Goal: Task Accomplishment & Management: Manage account settings

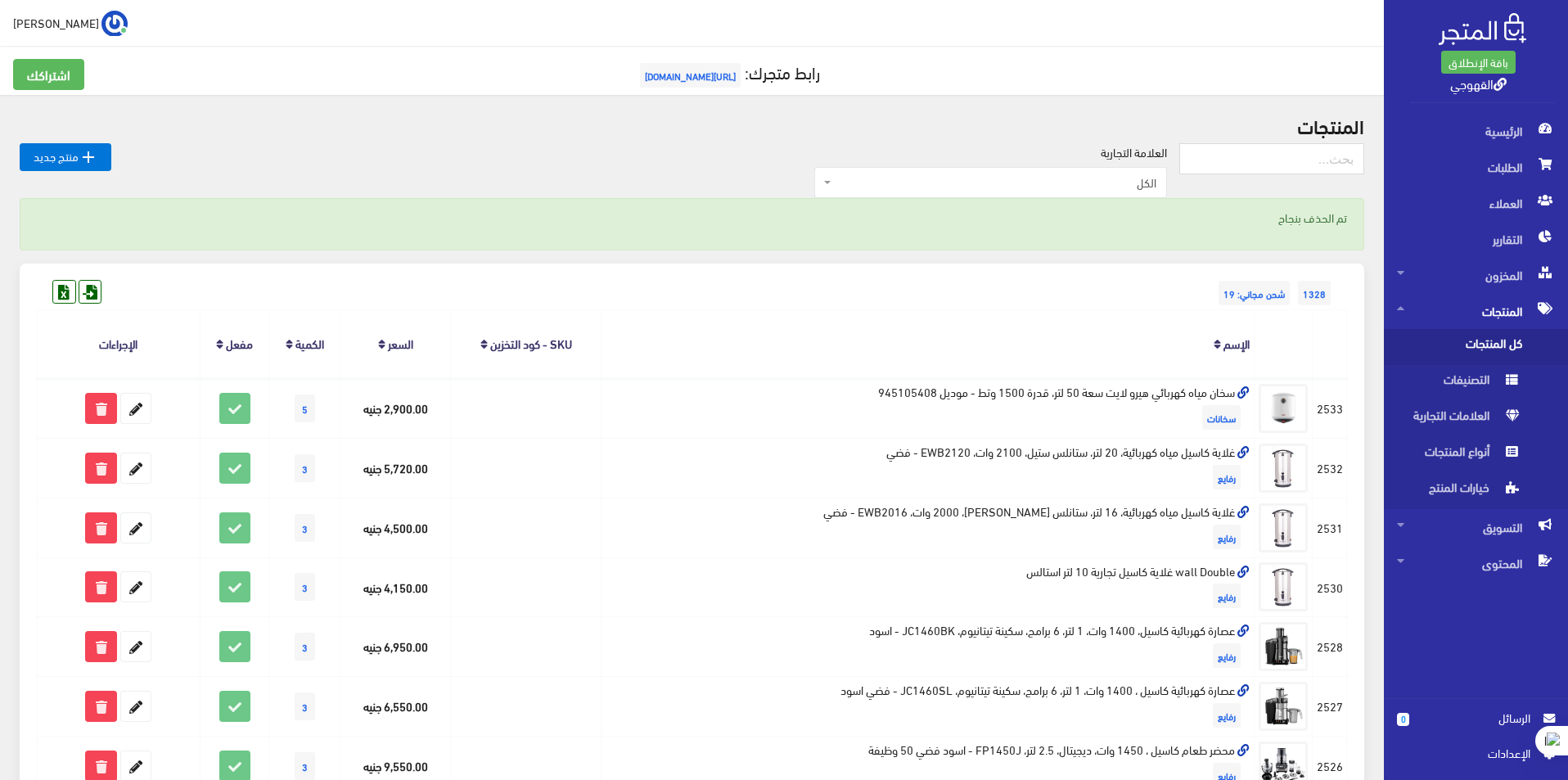
click at [42, 24] on span "طارق القهوجي" at bounding box center [57, 23] width 86 height 20
click at [70, 83] on link "تسجيل الخروج" at bounding box center [62, 92] width 129 height 22
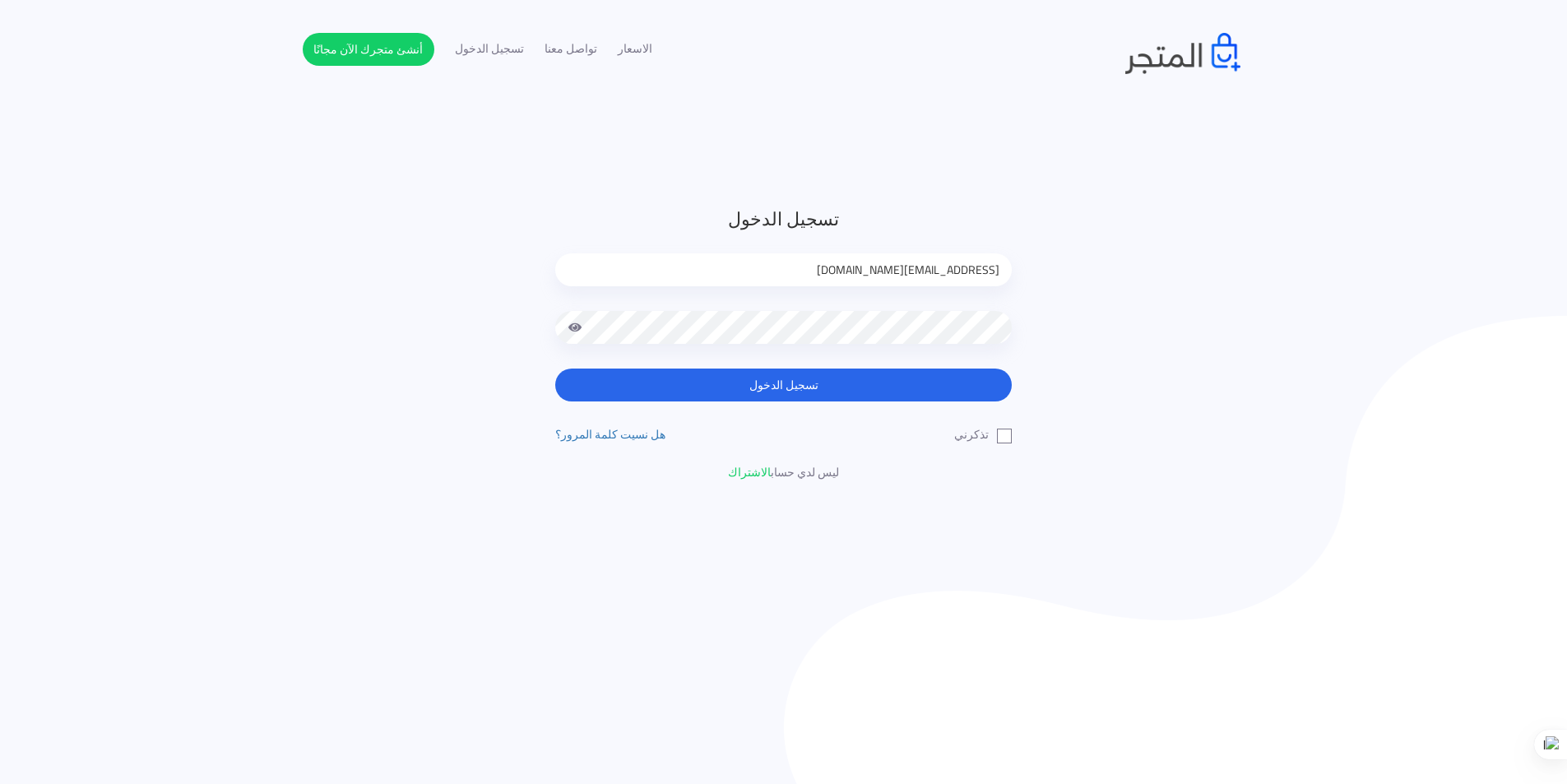
click at [913, 271] on input "[EMAIL_ADDRESS][DOMAIN_NAME]" at bounding box center [784, 270] width 456 height 33
